Goal: Information Seeking & Learning: Learn about a topic

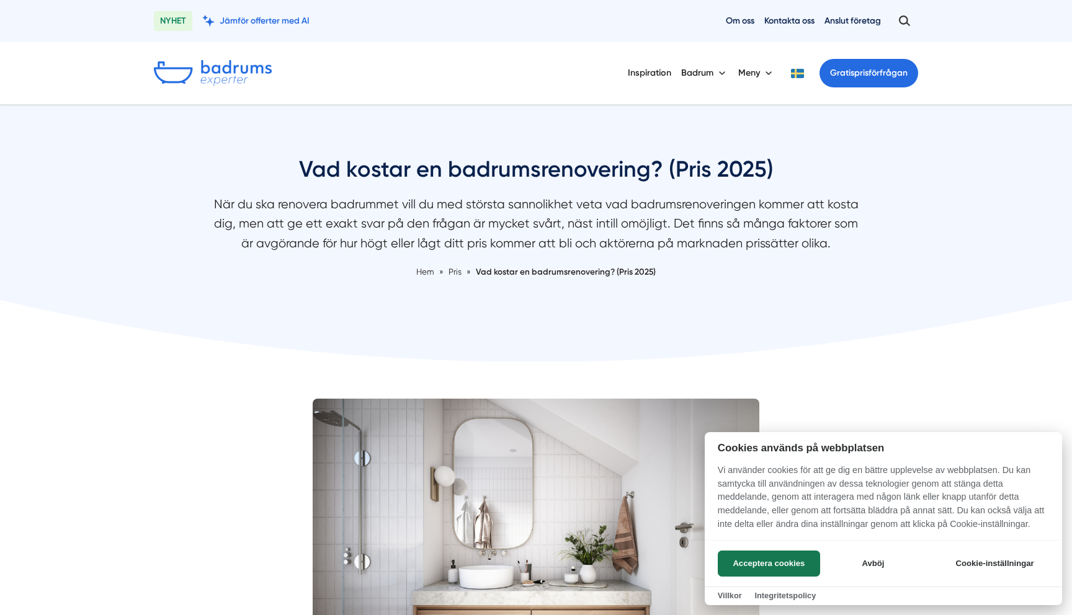
click at [656, 68] on div at bounding box center [536, 307] width 1072 height 615
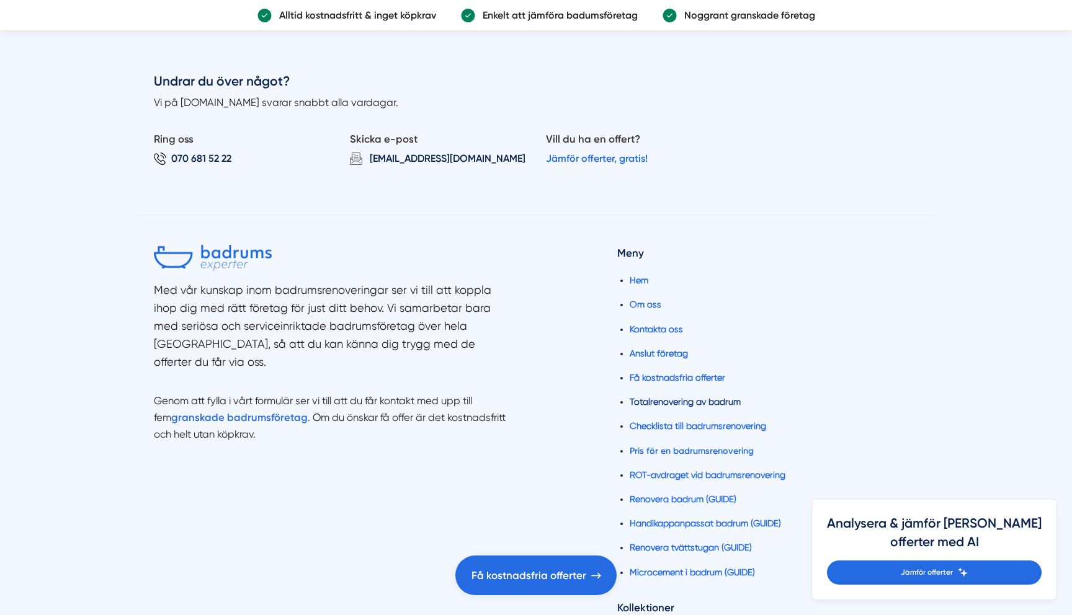
scroll to position [6486, 0]
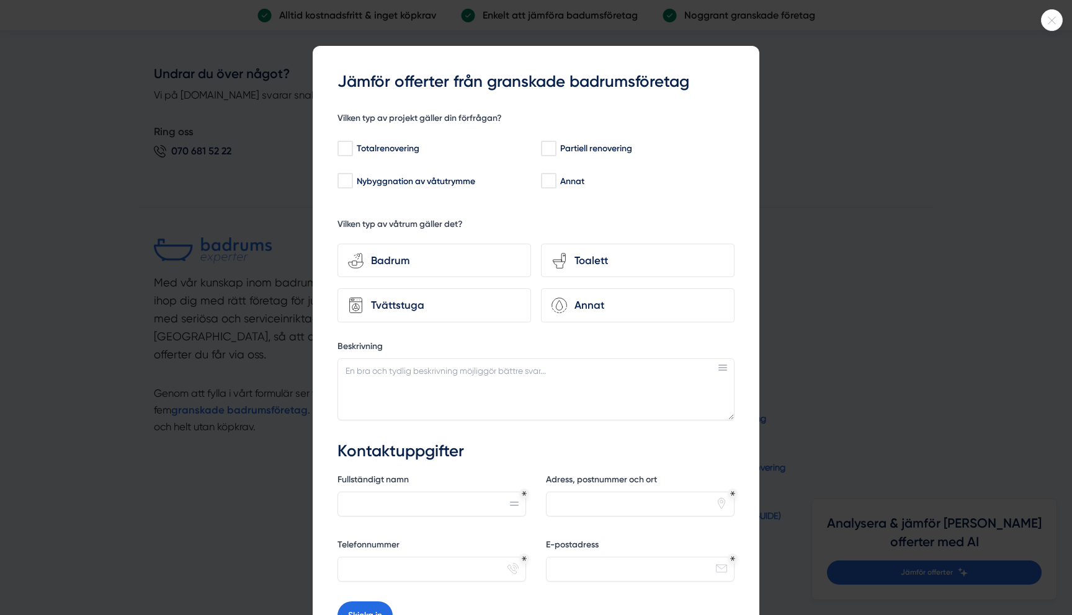
click at [1053, 20] on icon at bounding box center [1051, 20] width 20 height 7
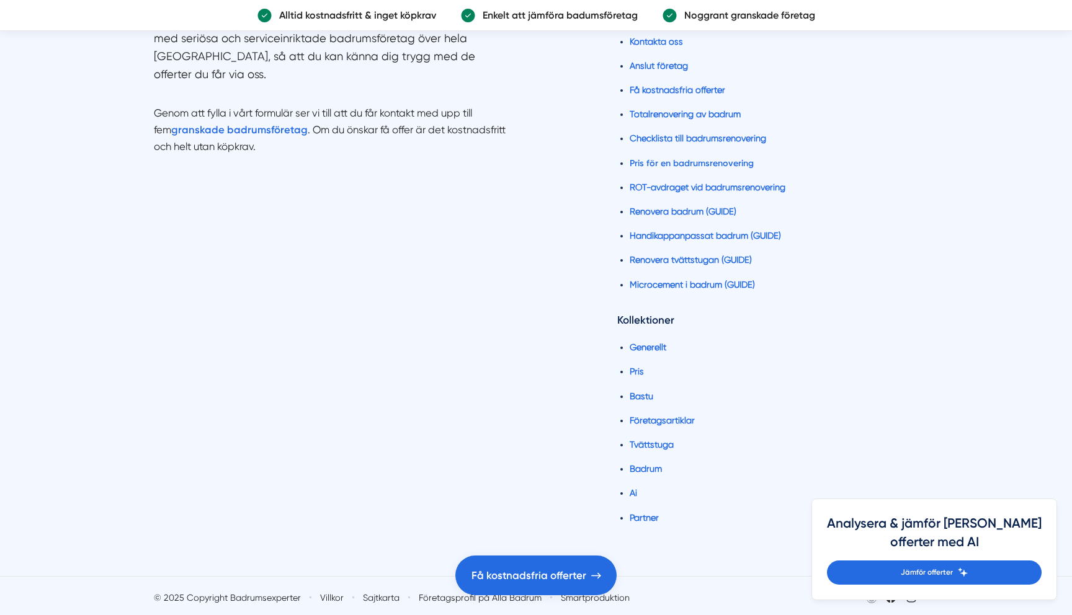
scroll to position [6770, 0]
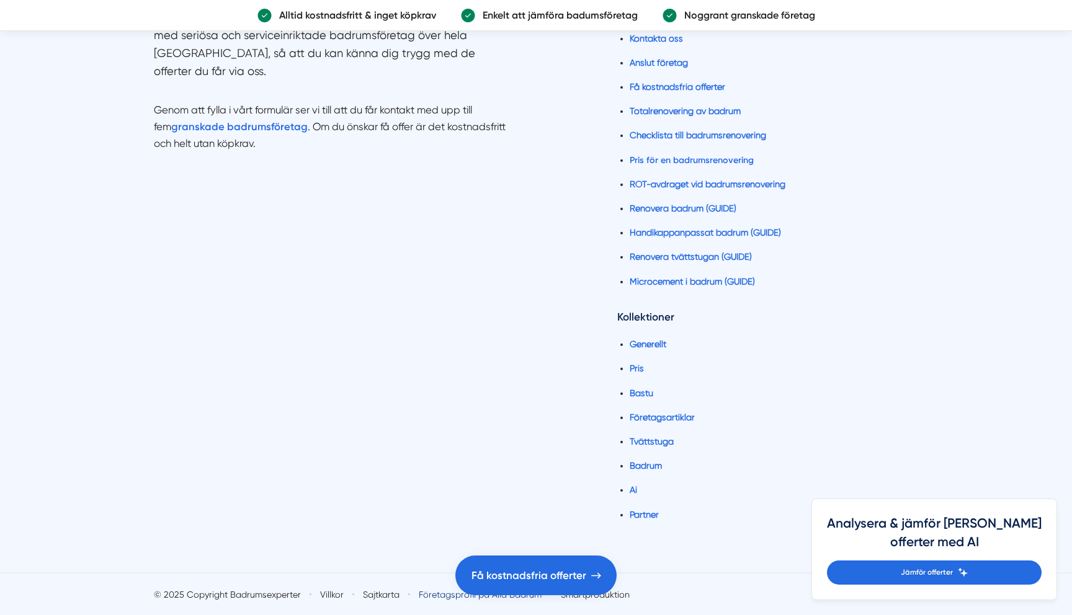
click at [451, 601] on link "Företagsprofil på Alla Badrum" at bounding box center [480, 595] width 123 height 12
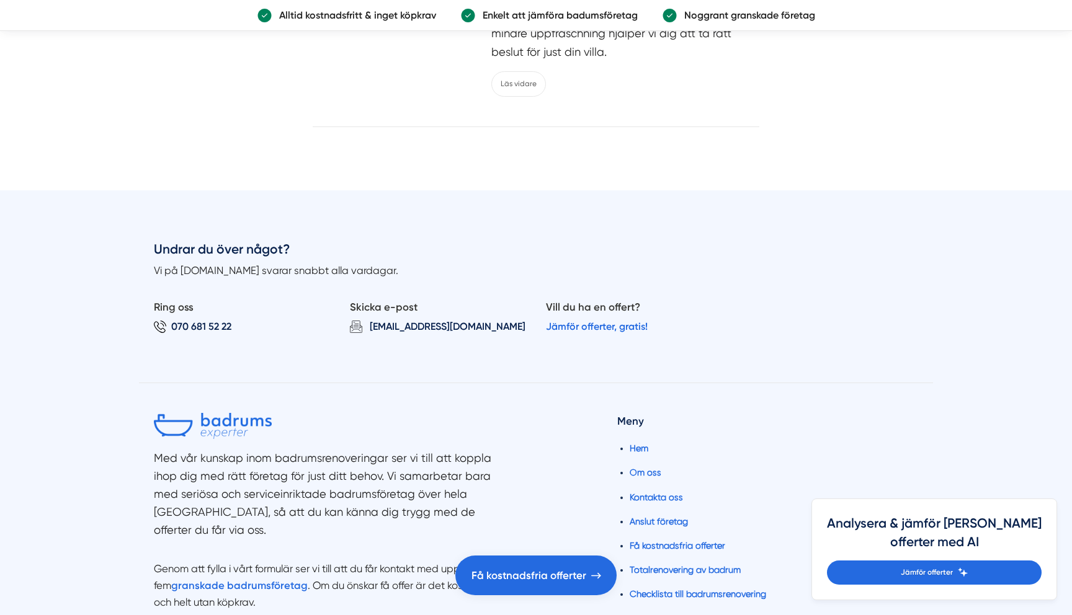
scroll to position [5871, 0]
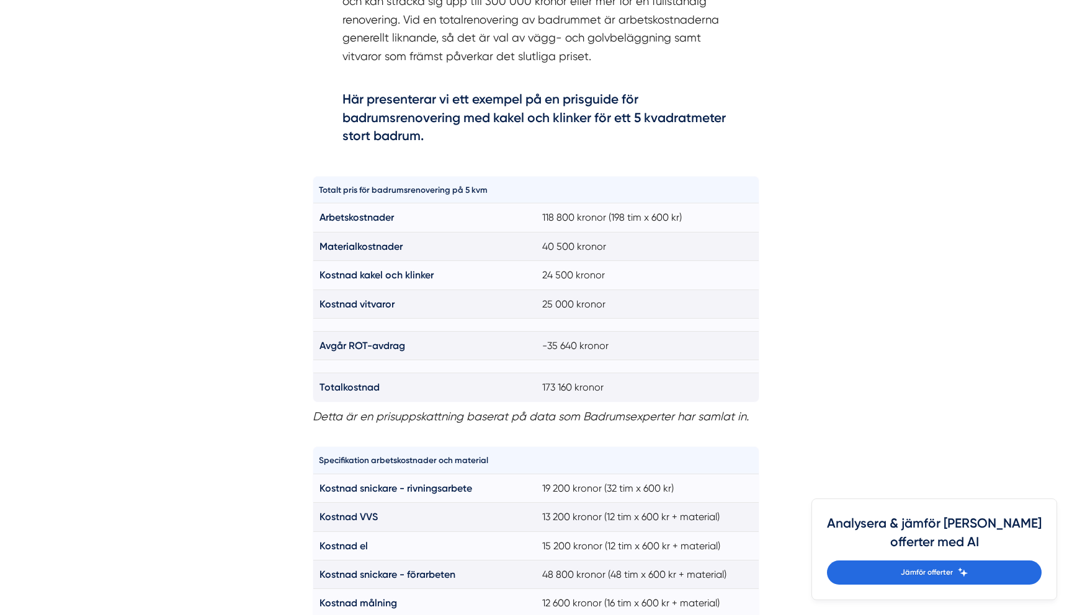
scroll to position [821, 0]
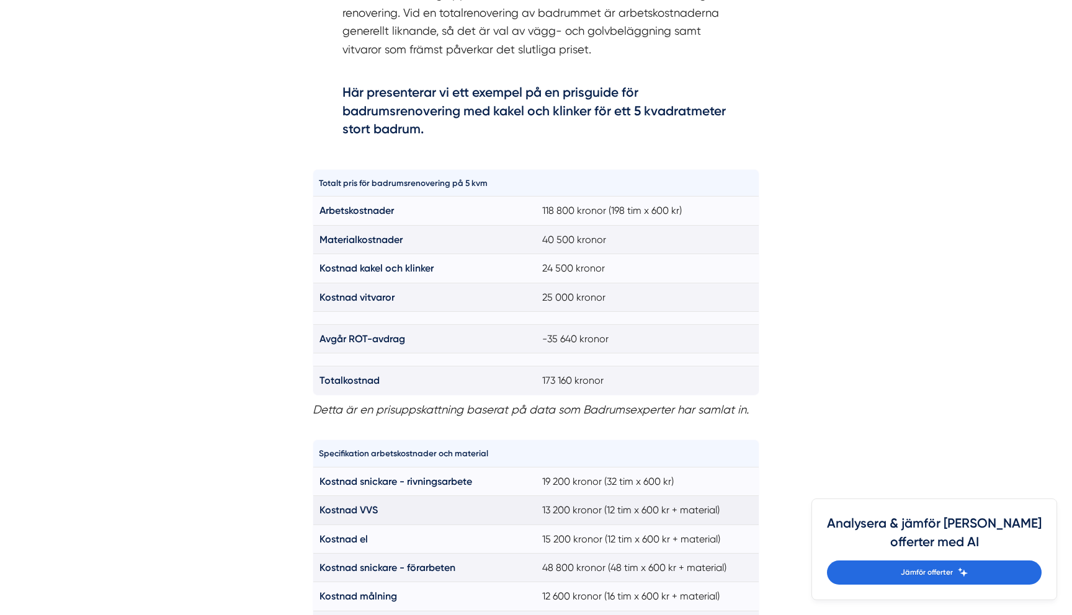
drag, startPoint x: 384, startPoint y: 344, endPoint x: 422, endPoint y: 502, distance: 163.2
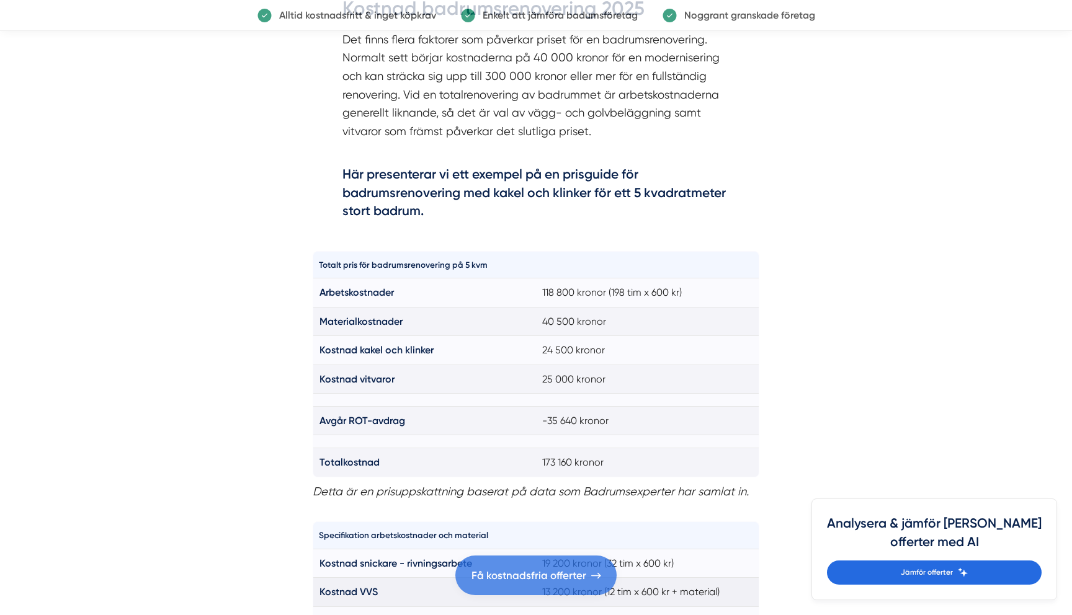
scroll to position [0, 0]
